Goal: Information Seeking & Learning: Check status

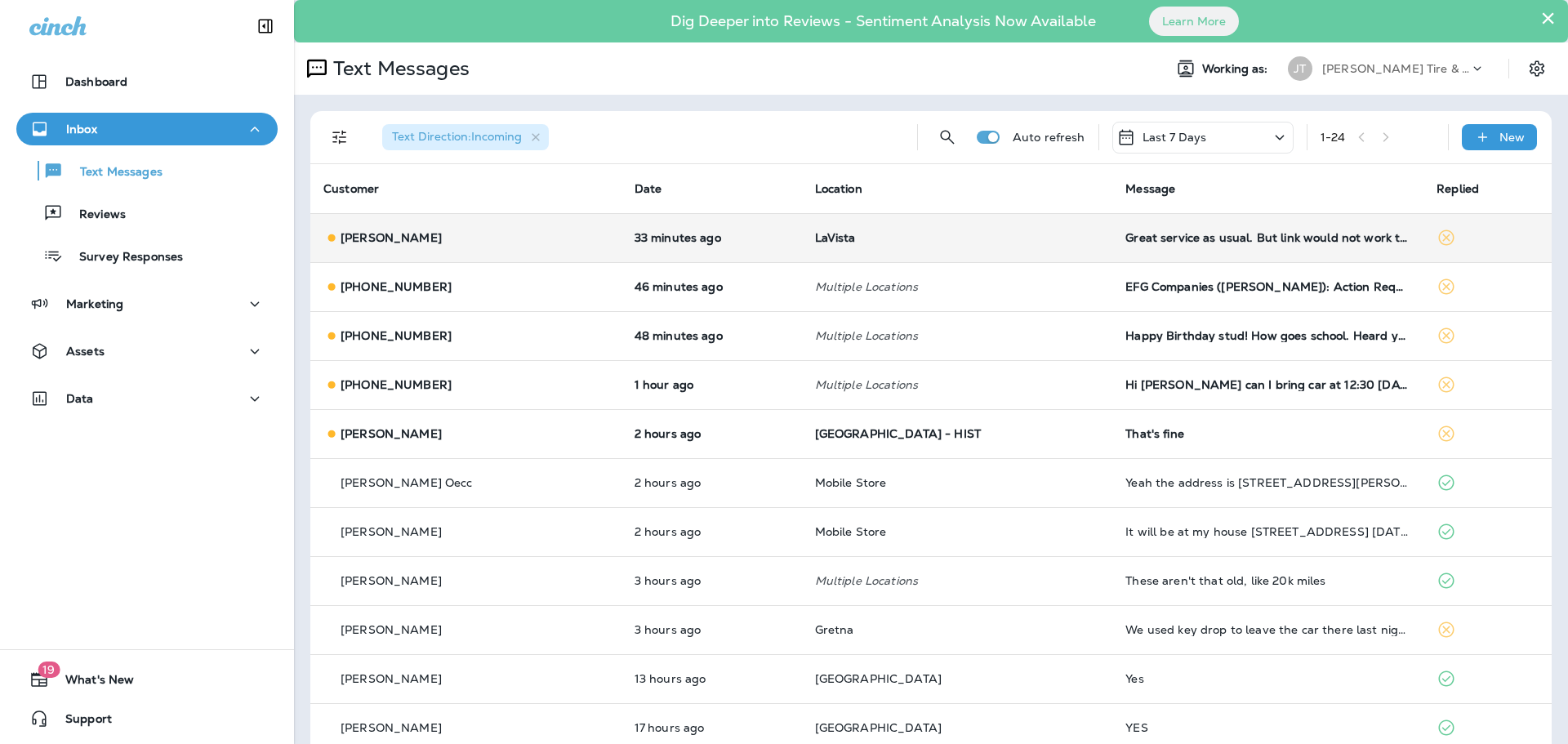
click at [1185, 256] on td "Great service as usual. But link would not work the reason for the screen shot" at bounding box center [1268, 238] width 312 height 49
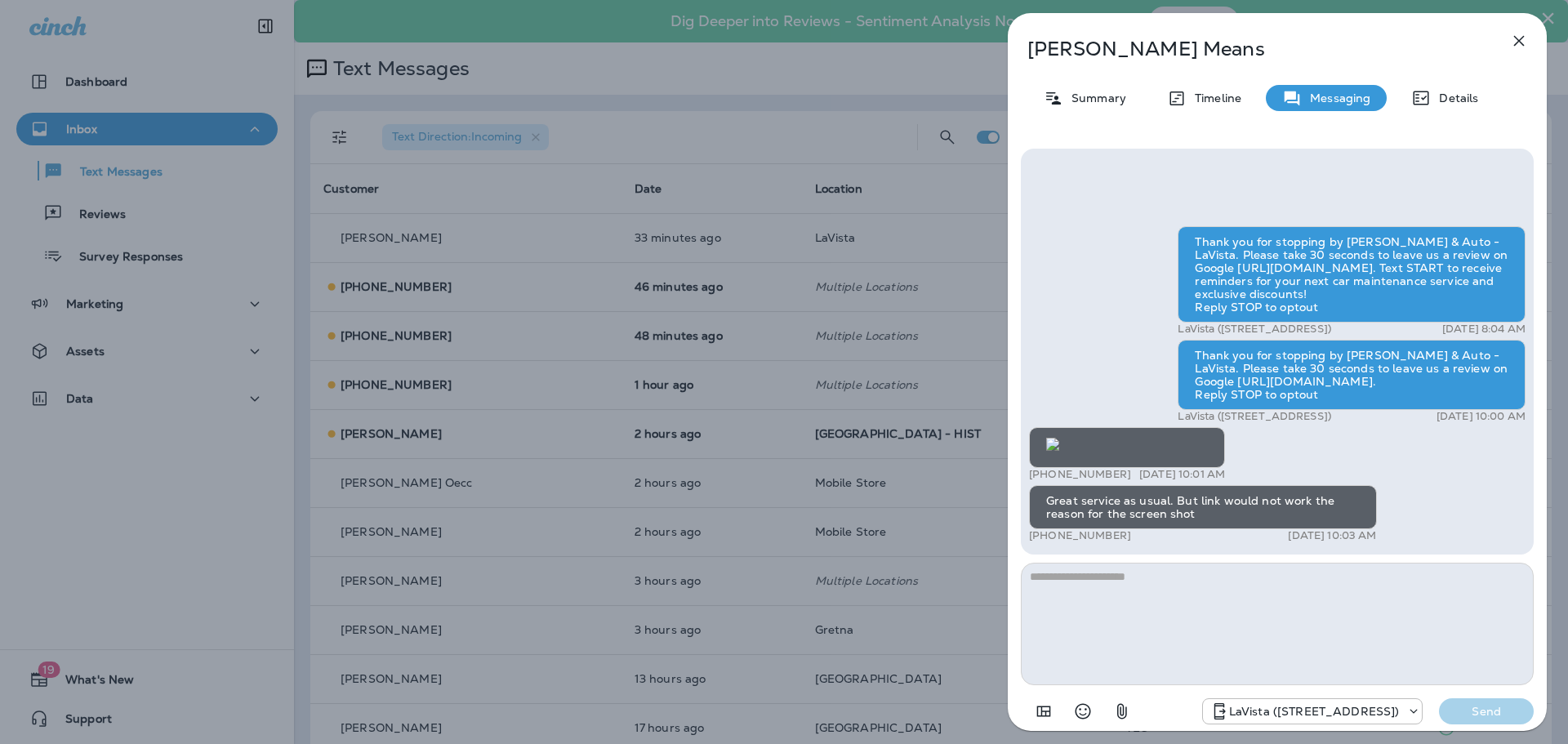
scroll to position [-326, 0]
click at [1515, 44] on icon "button" at bounding box center [1519, 41] width 10 height 10
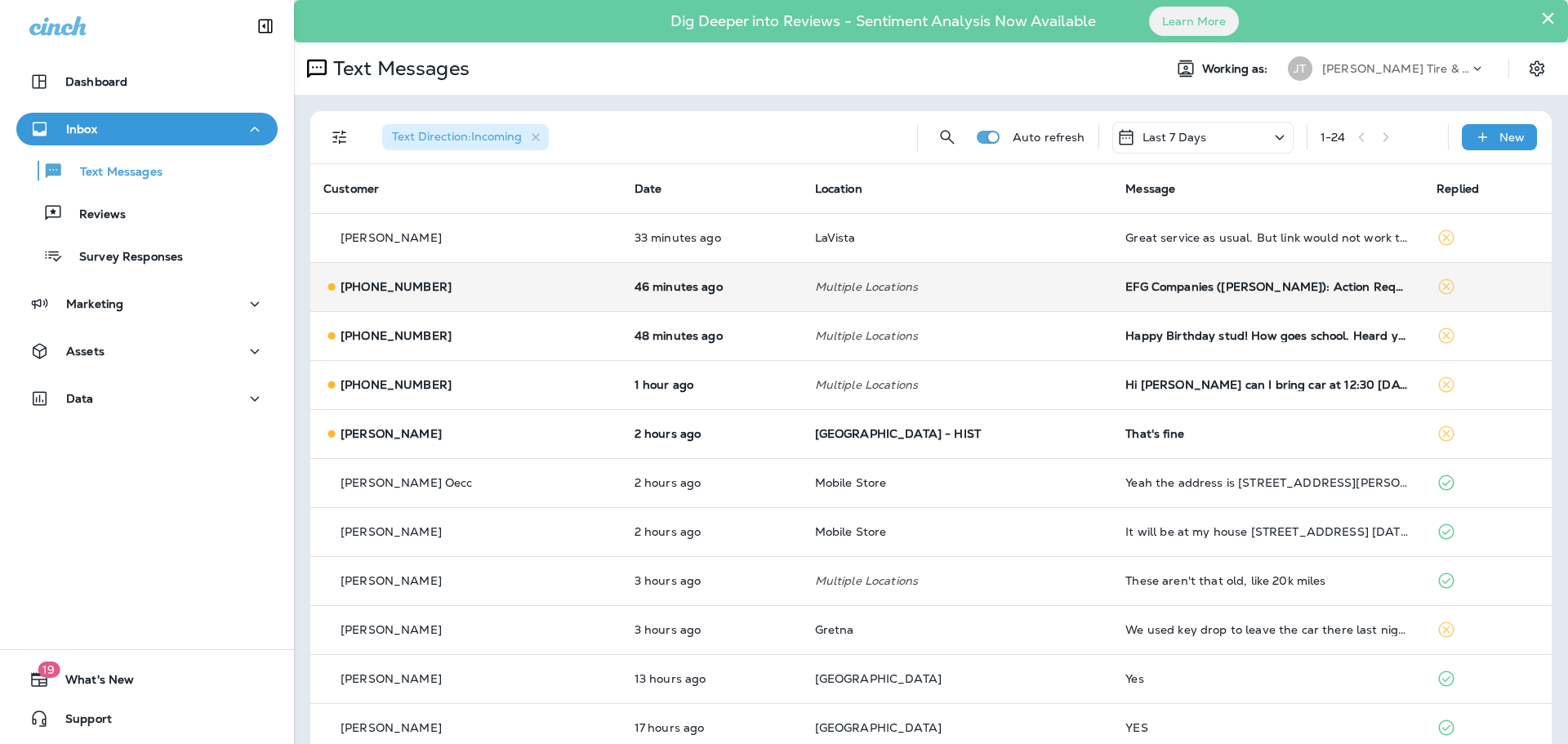
click at [1210, 305] on td "EFG Companies ([PERSON_NAME]): Action Required - Please submit 402170 [PERSON_N…" at bounding box center [1268, 286] width 312 height 49
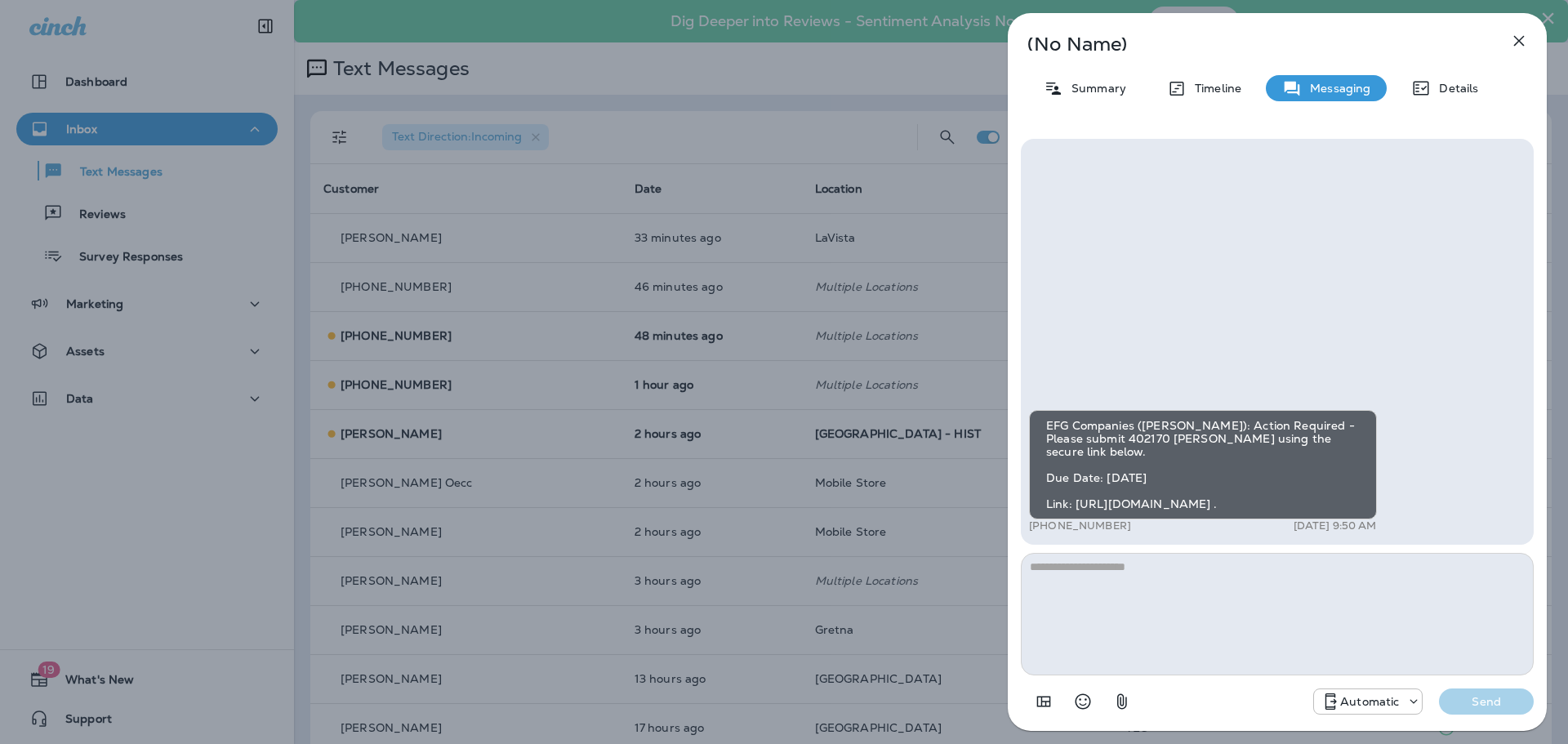
click at [1517, 49] on icon "button" at bounding box center [1519, 41] width 20 height 20
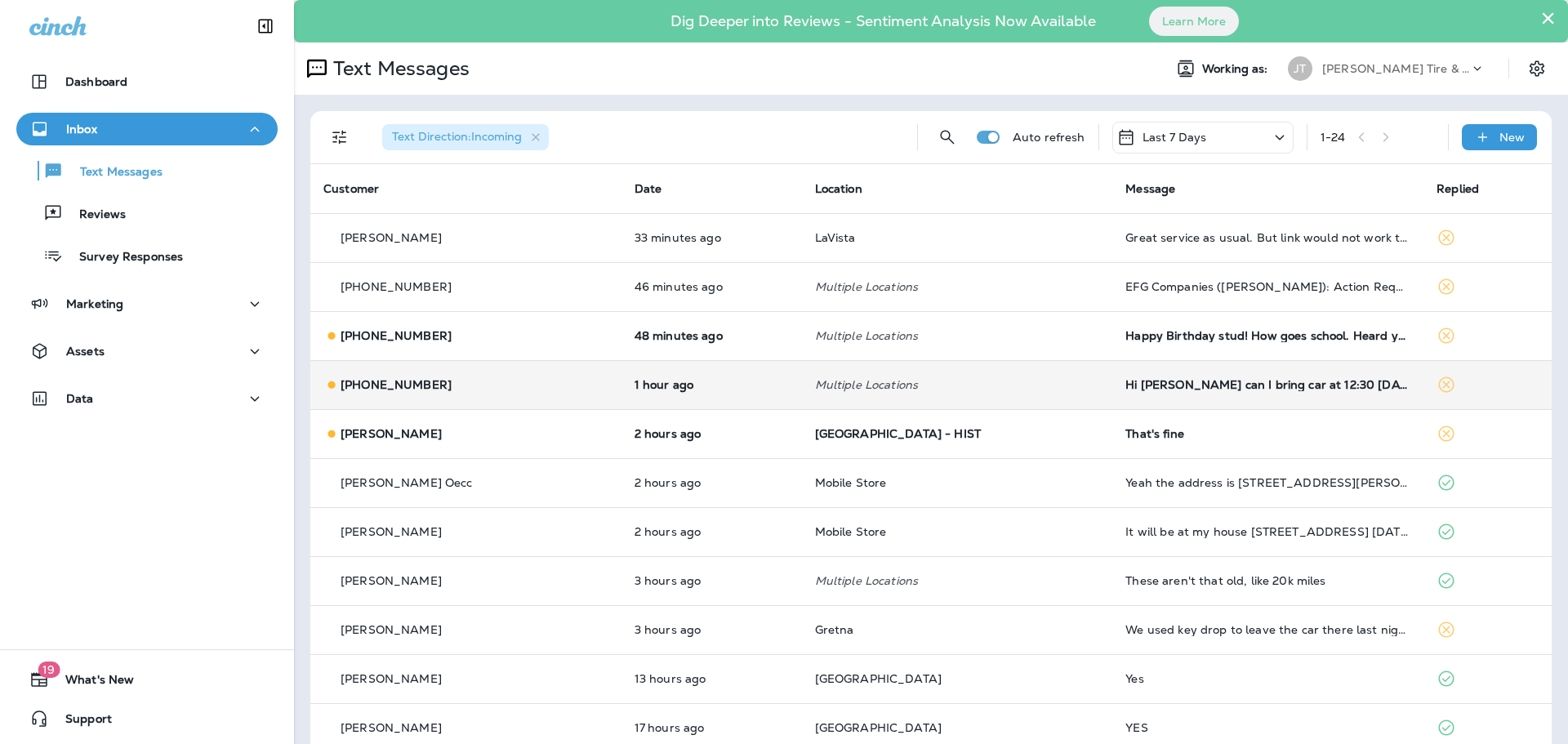
click at [1151, 386] on div "Hi [PERSON_NAME] can I bring car at 12:30 [DATE]? Said [PERSON_NAME] Thanks!" at bounding box center [1268, 385] width 285 height 13
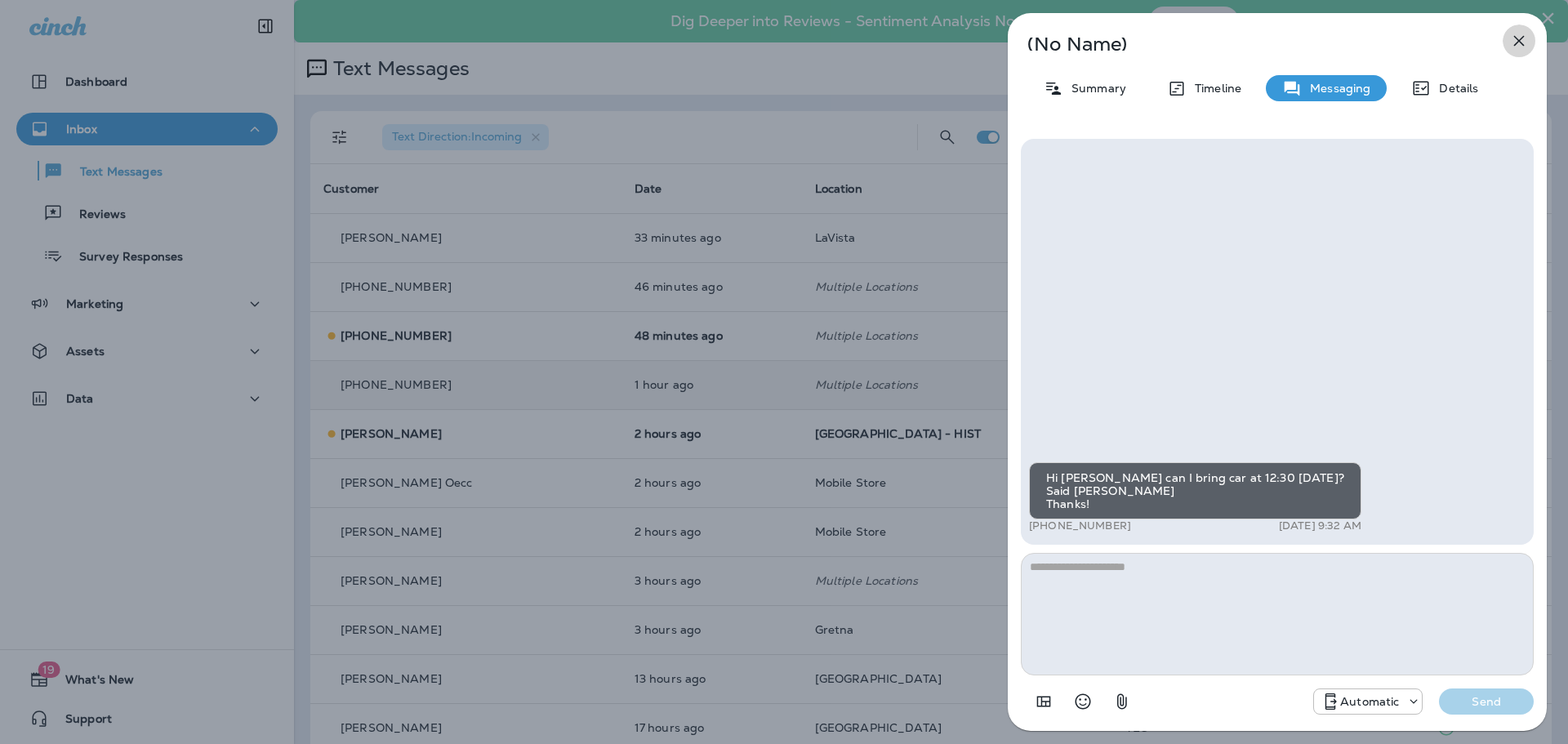
click at [1525, 48] on icon "button" at bounding box center [1519, 41] width 20 height 20
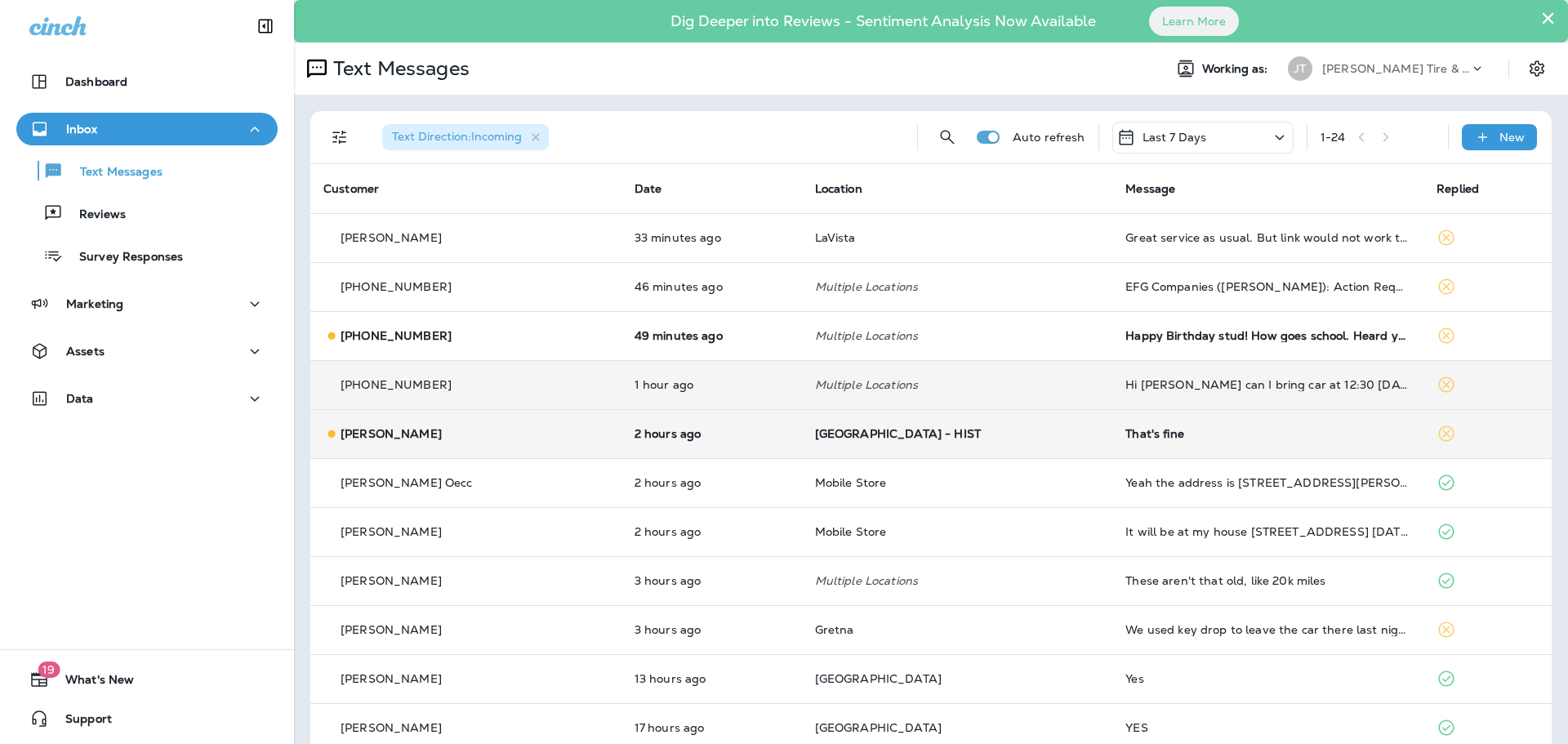
click at [1112, 426] on td "That's fine" at bounding box center [1268, 433] width 312 height 49
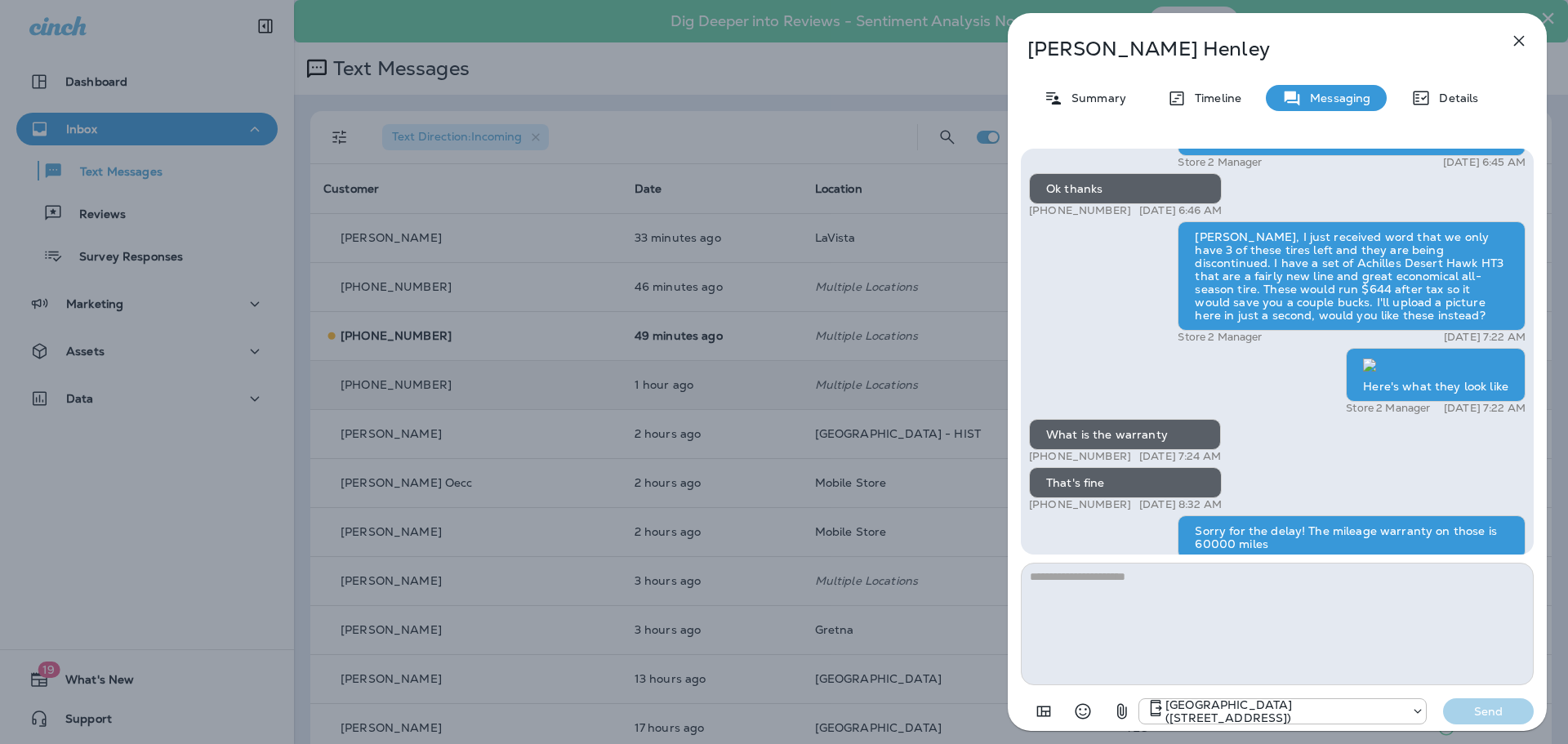
scroll to position [1, 0]
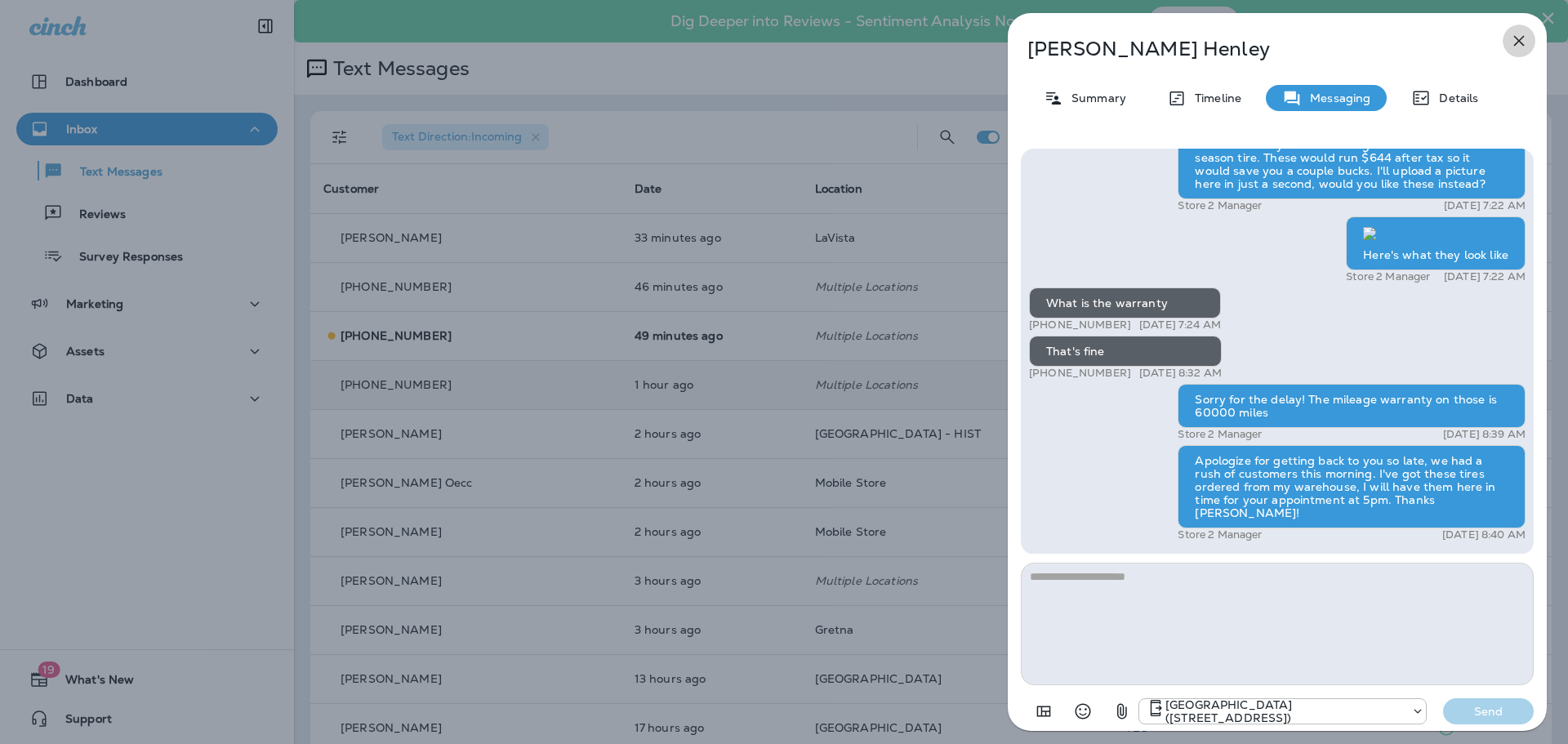
click at [1522, 33] on icon "button" at bounding box center [1519, 41] width 20 height 20
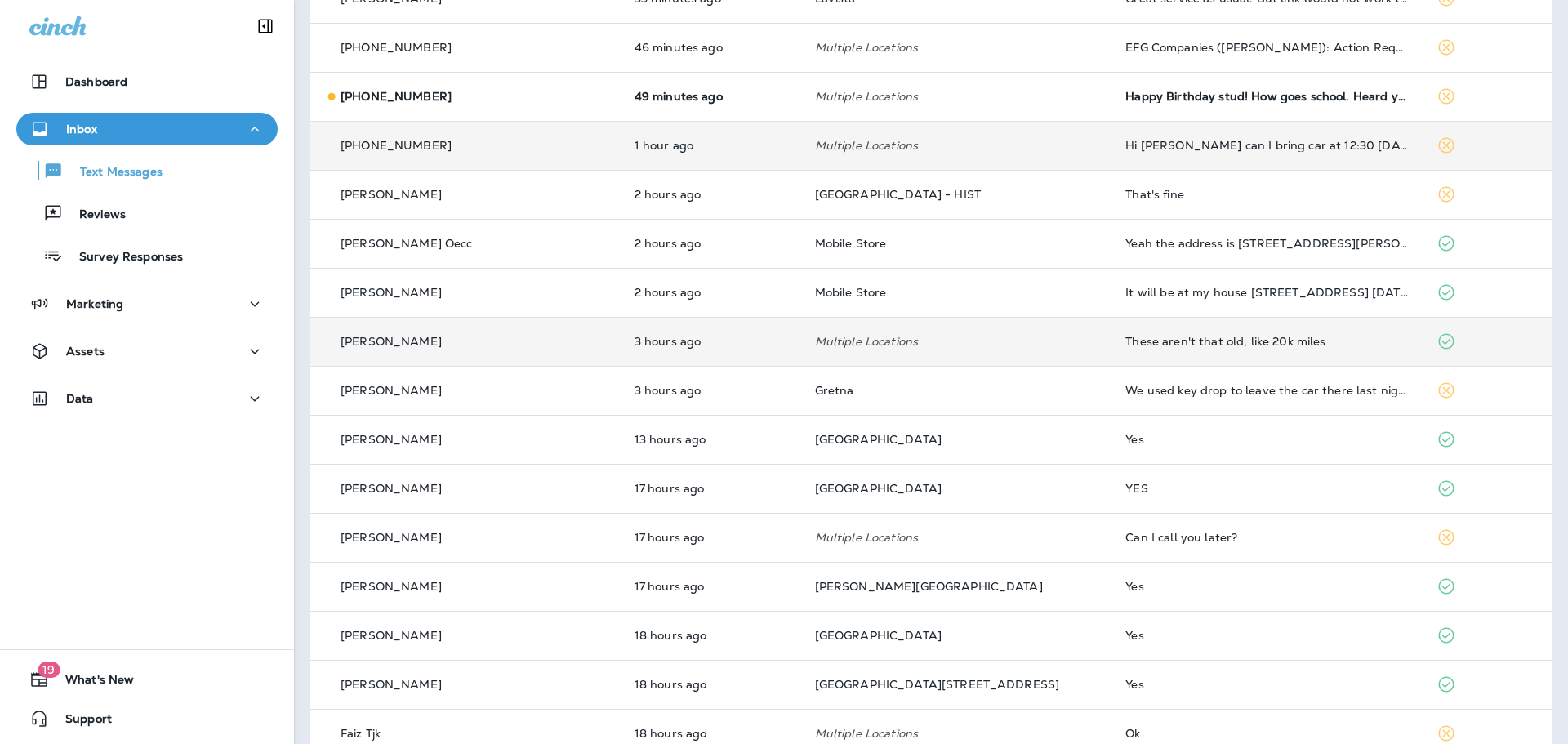
scroll to position [245, 0]
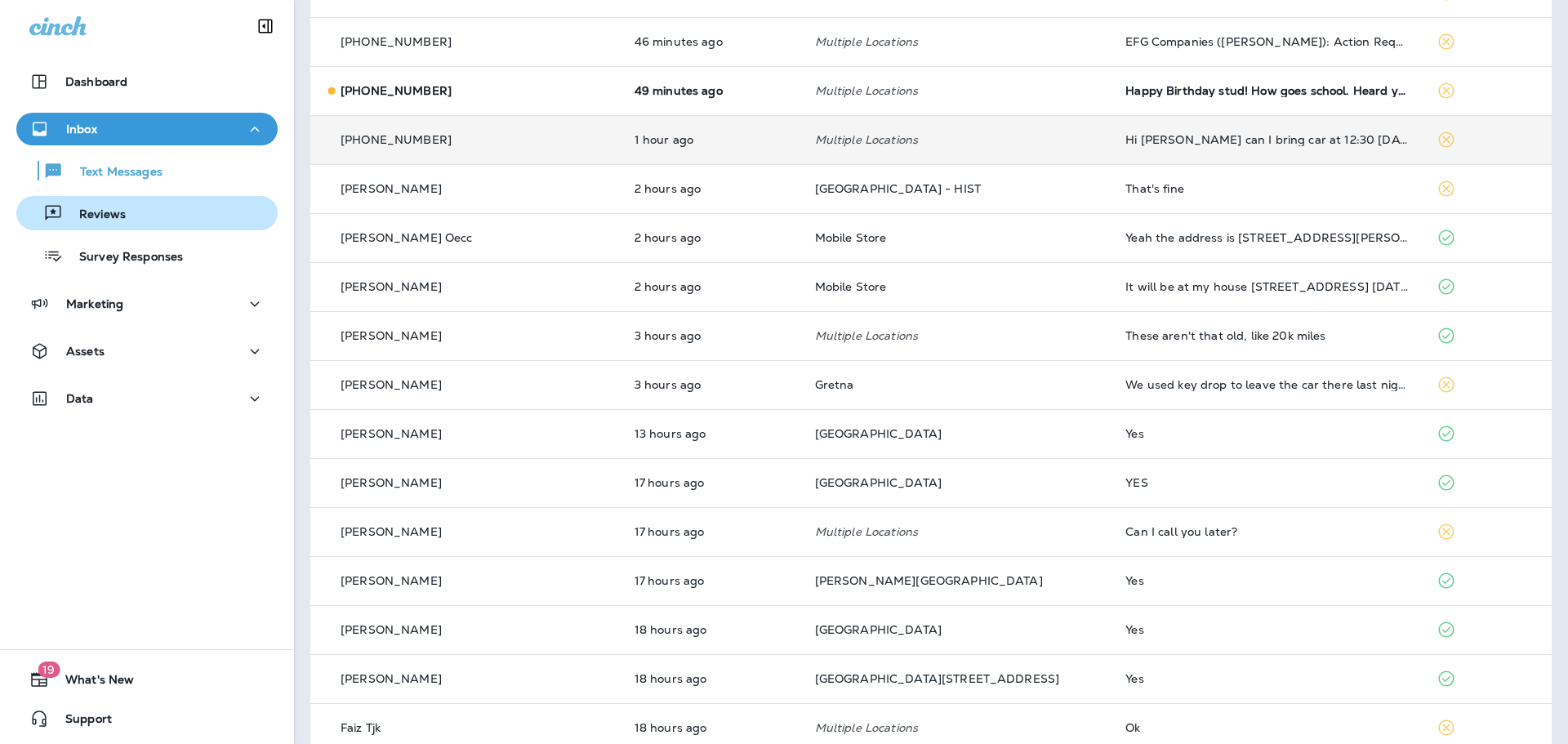
click at [134, 219] on div "Reviews" at bounding box center [146, 213] width 248 height 24
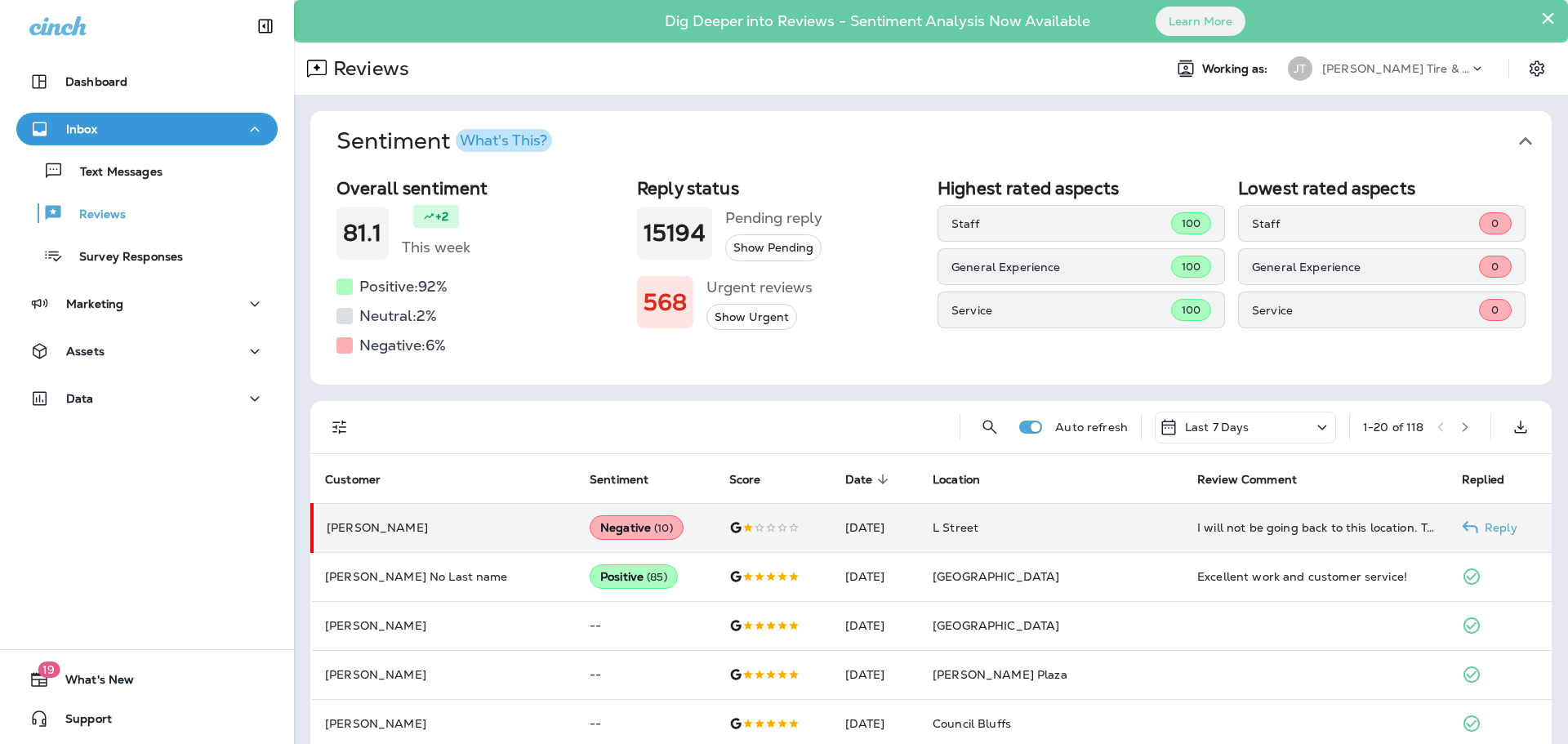
click at [1196, 540] on td "I will not be going back to this location. Took my Jeep Grand Cherokee in for a…" at bounding box center [1317, 527] width 265 height 49
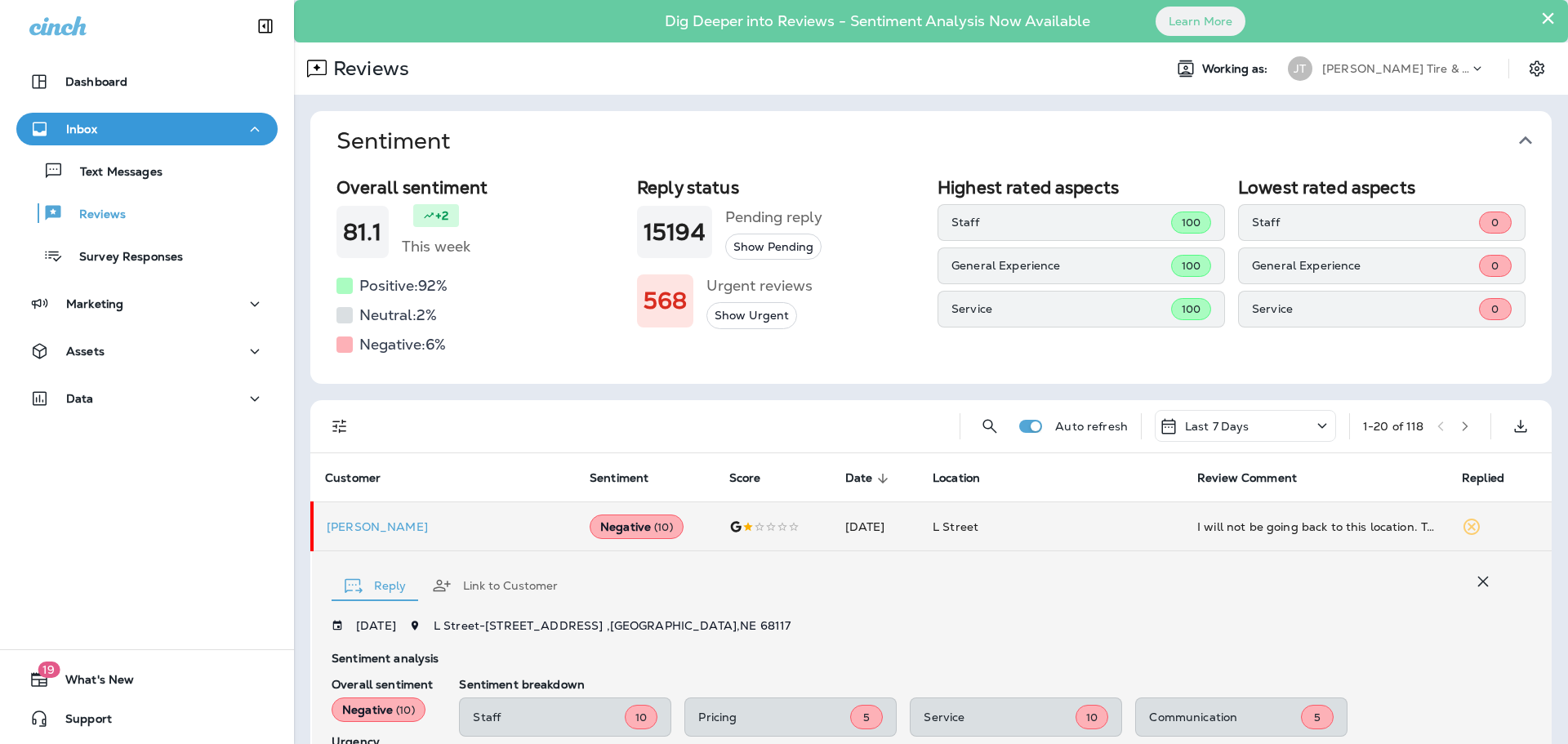
scroll to position [336, 0]
